Goal: Task Accomplishment & Management: Use online tool/utility

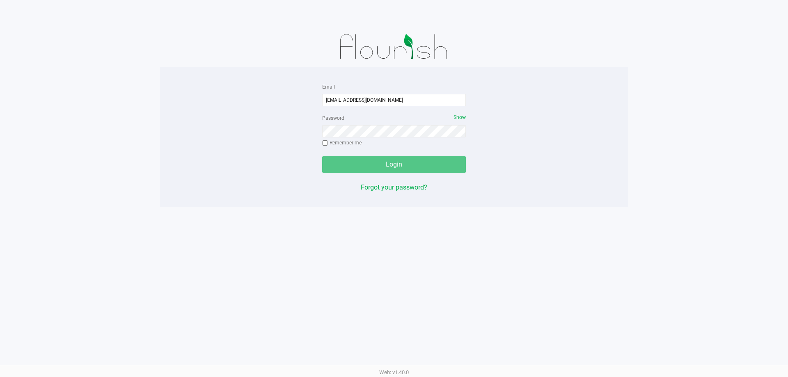
type input "[EMAIL_ADDRESS][DOMAIN_NAME]"
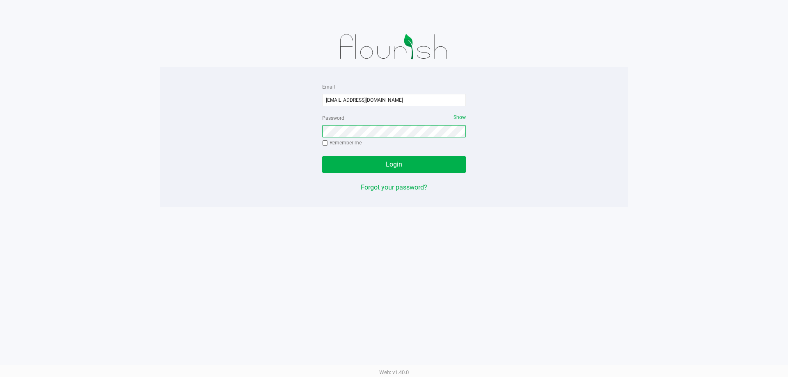
click at [322, 156] on button "Login" at bounding box center [394, 164] width 144 height 16
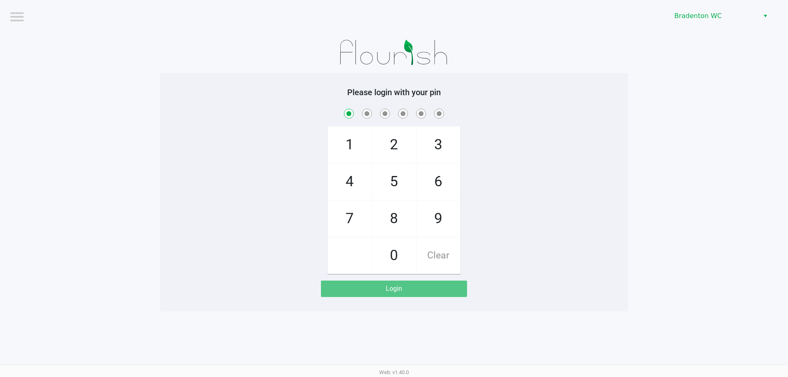
checkbox input "true"
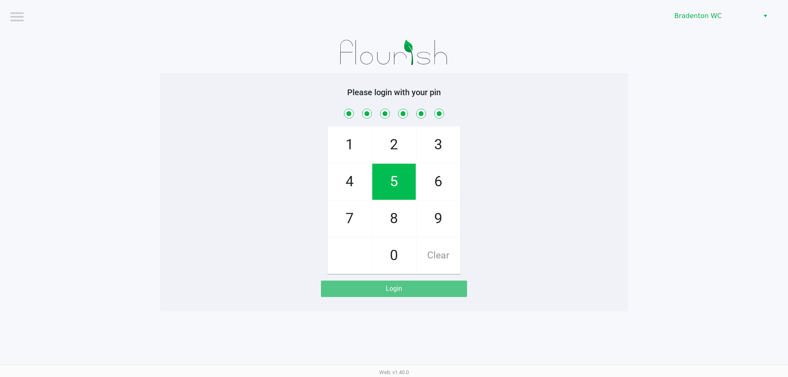
checkbox input "true"
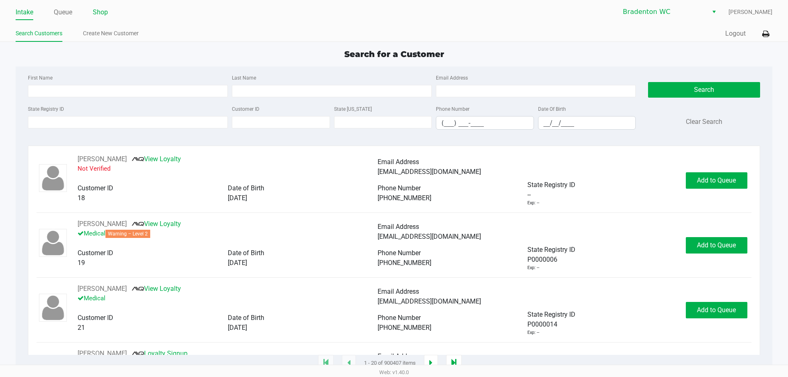
click at [101, 11] on link "Shop" at bounding box center [100, 12] width 15 height 11
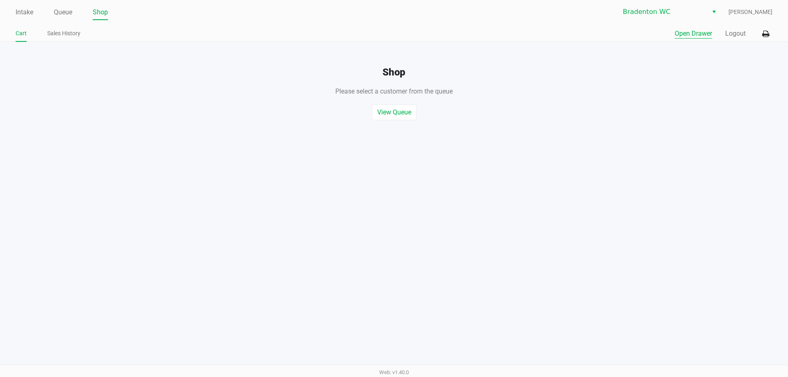
click at [694, 36] on button "Open Drawer" at bounding box center [693, 34] width 37 height 10
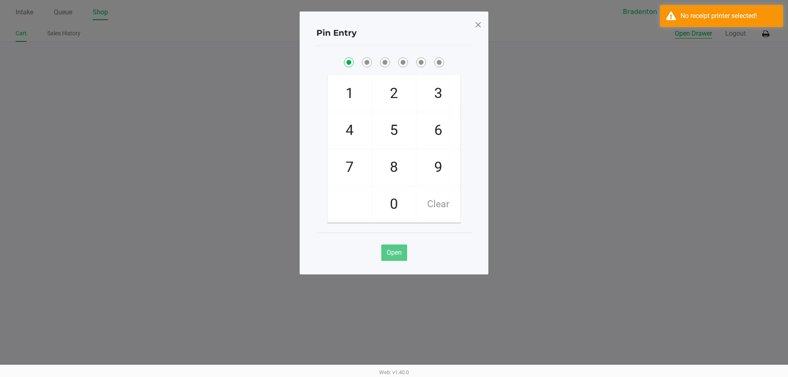
checkbox input "true"
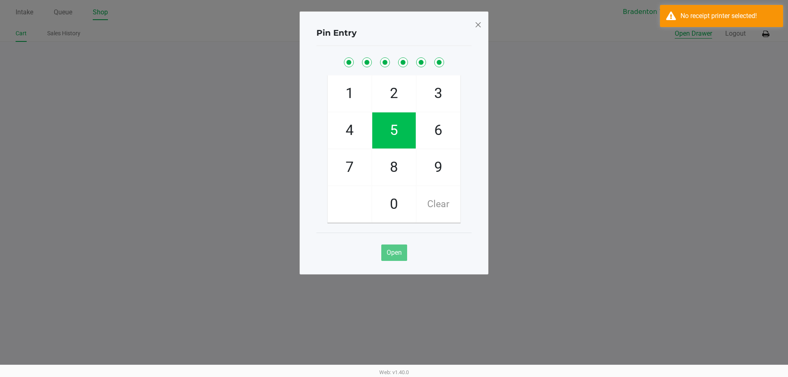
checkbox input "true"
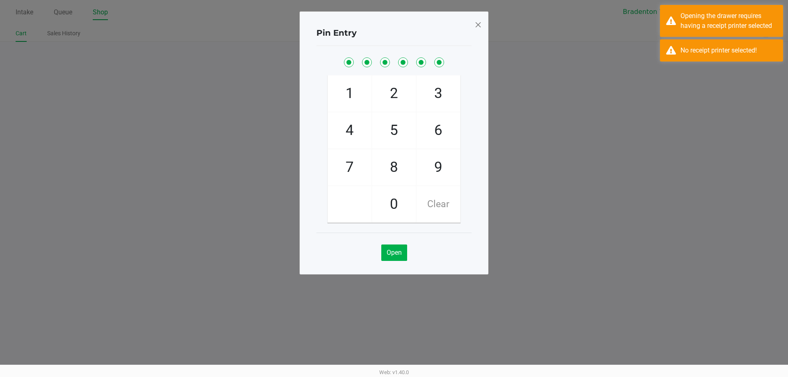
click at [671, 64] on ngb-modal-window "Pin Entry 1 4 7 2 5 8 0 3 6 9 Clear Open" at bounding box center [394, 188] width 788 height 377
click at [671, 23] on div "Opening the drawer requires having a receipt printer selected" at bounding box center [721, 21] width 123 height 32
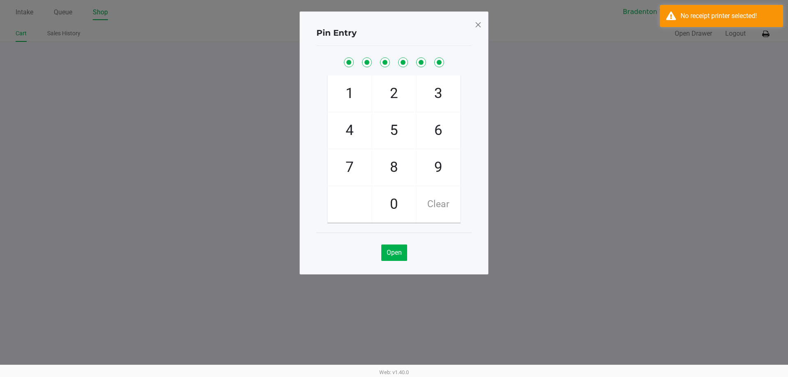
click at [475, 30] on span at bounding box center [477, 24] width 7 height 13
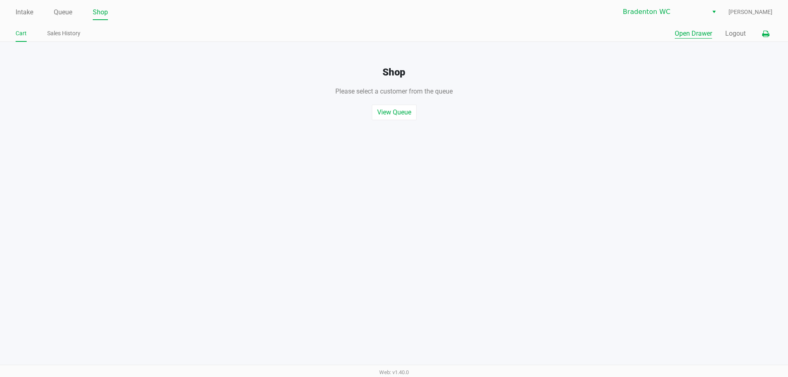
click at [765, 34] on icon at bounding box center [765, 34] width 7 height 6
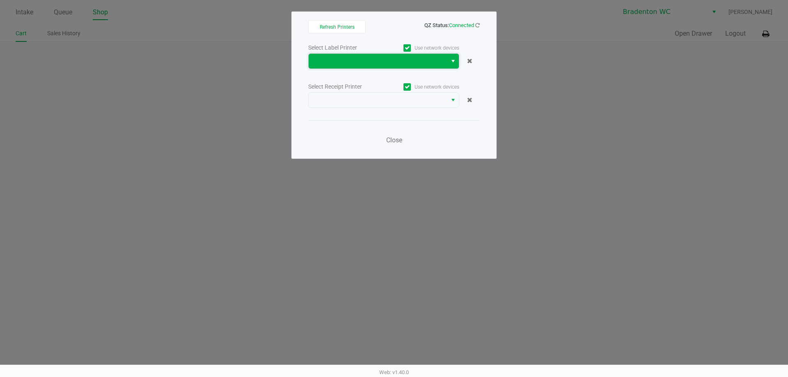
click at [372, 59] on span at bounding box center [378, 61] width 128 height 10
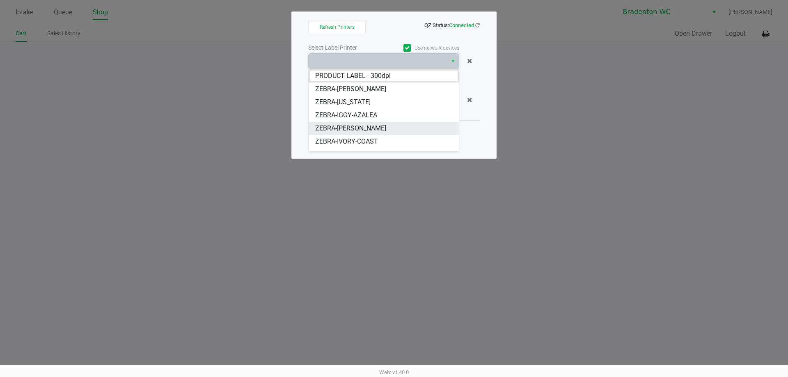
click at [375, 128] on span "ZEBRA-IVANKA-TRUMP" at bounding box center [350, 129] width 71 height 10
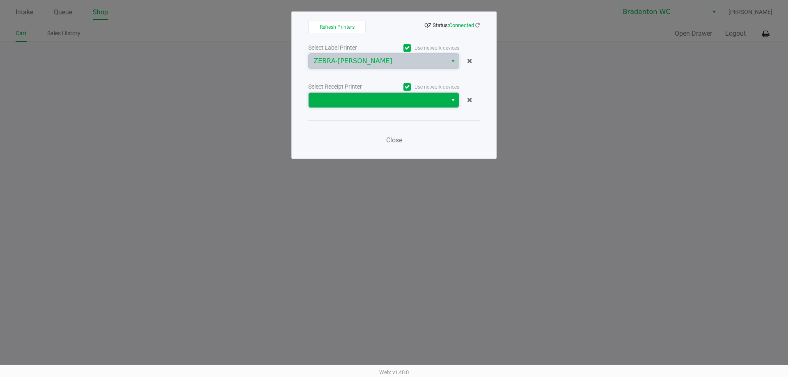
click at [363, 105] on span at bounding box center [378, 100] width 138 height 15
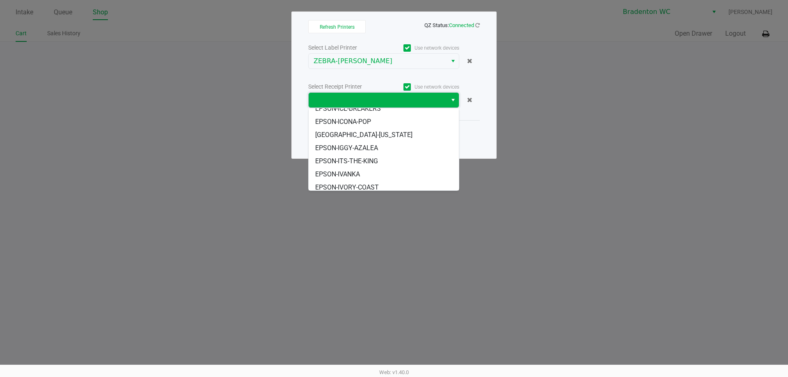
scroll to position [72, 0]
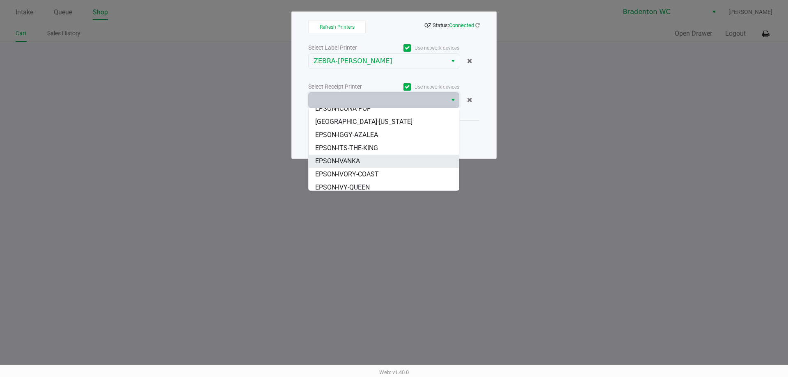
click at [369, 162] on li "EPSON-IVANKA" at bounding box center [384, 161] width 150 height 13
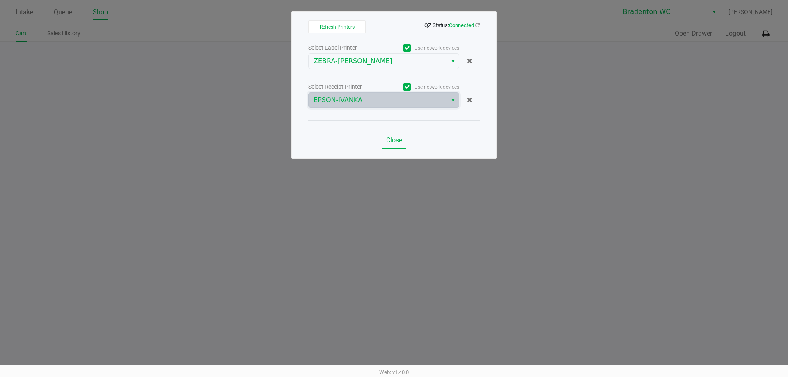
click at [391, 134] on button "Close" at bounding box center [394, 140] width 25 height 16
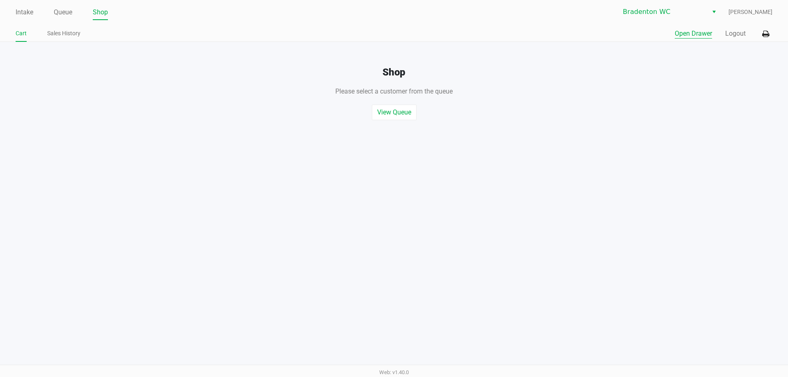
click at [688, 32] on button "Open Drawer" at bounding box center [693, 34] width 37 height 10
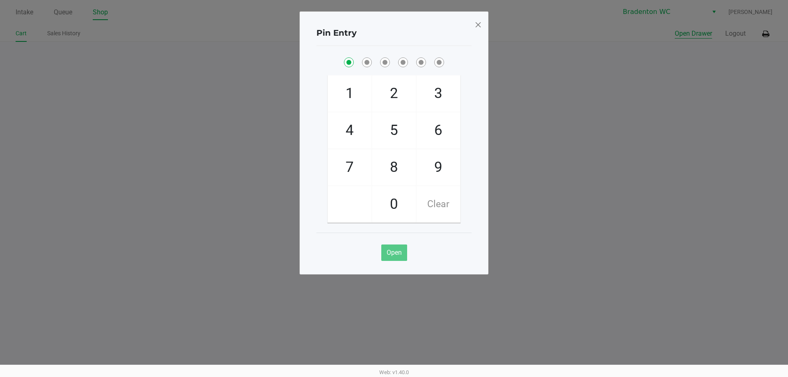
checkbox input "true"
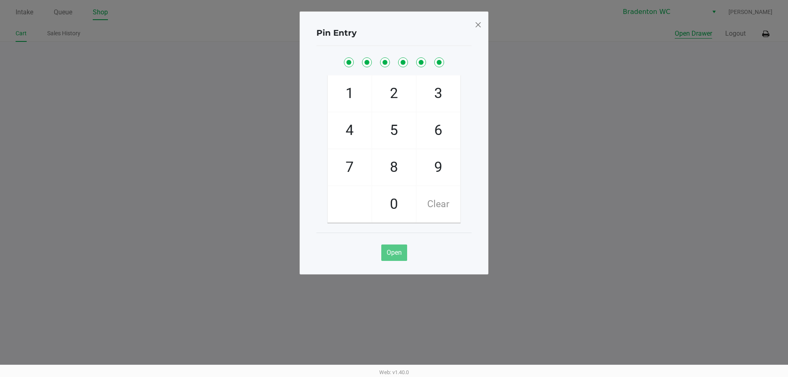
checkbox input "true"
click at [477, 26] on span at bounding box center [477, 24] width 7 height 13
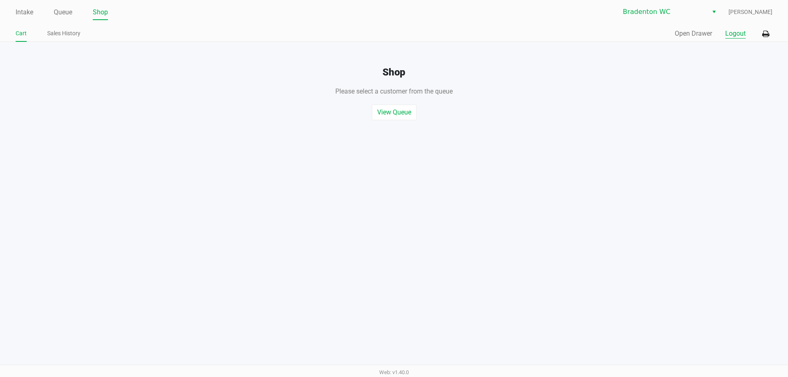
click at [730, 32] on button "Logout" at bounding box center [735, 34] width 21 height 10
